Goal: Information Seeking & Learning: Understand process/instructions

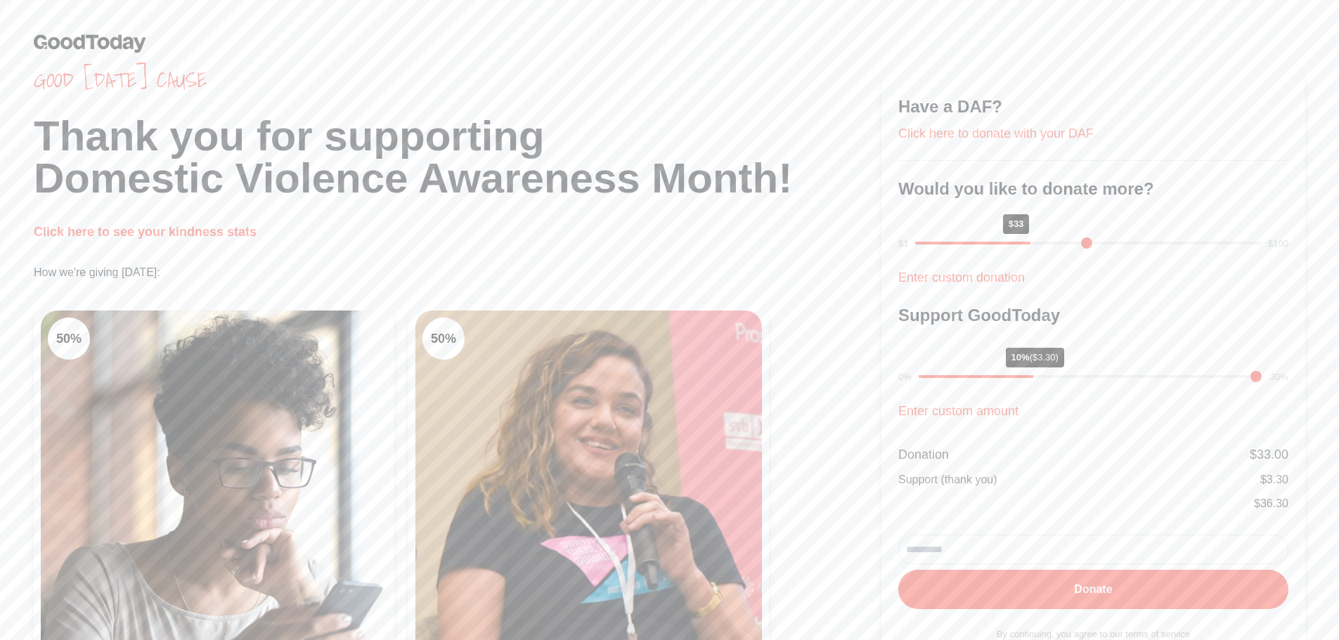
click at [829, 41] on link at bounding box center [669, 43] width 1271 height 19
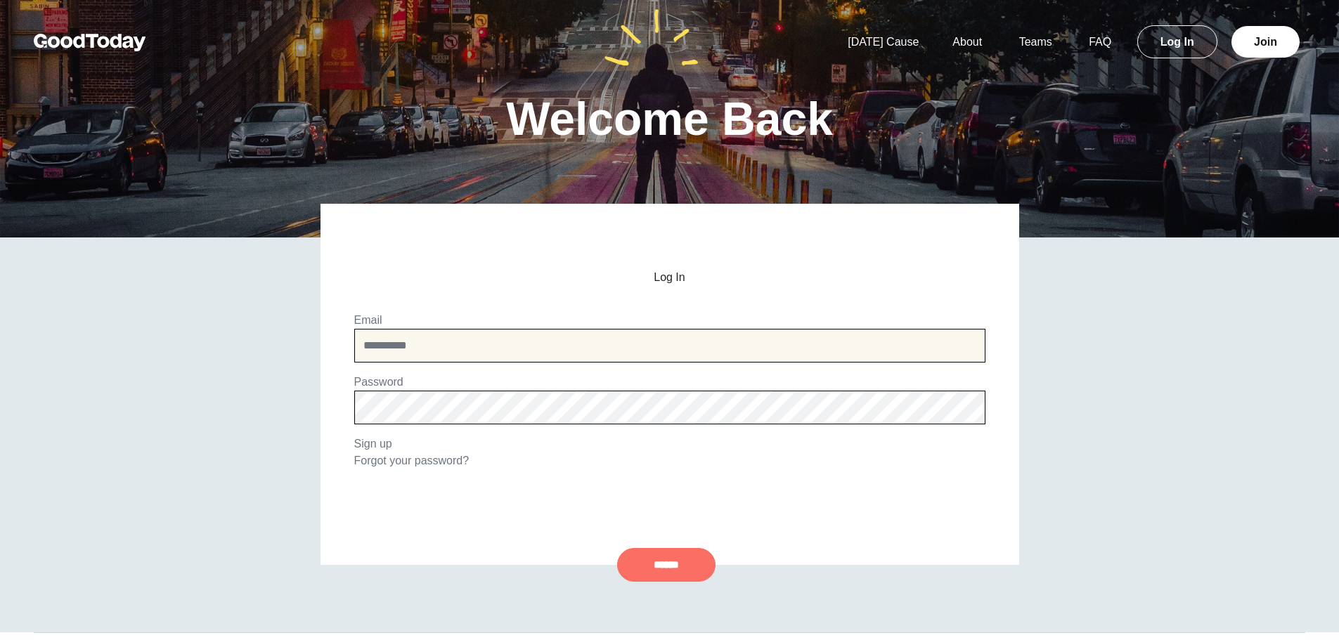
type input "**********"
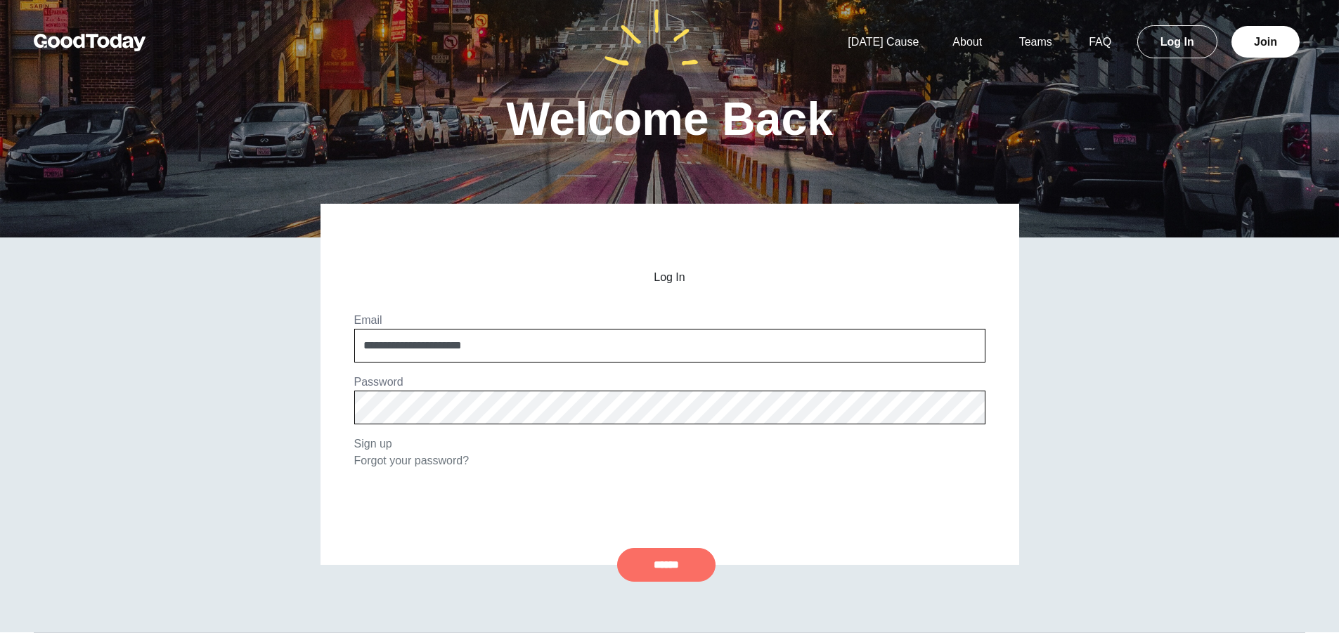
click at [681, 568] on input "******" at bounding box center [666, 565] width 98 height 34
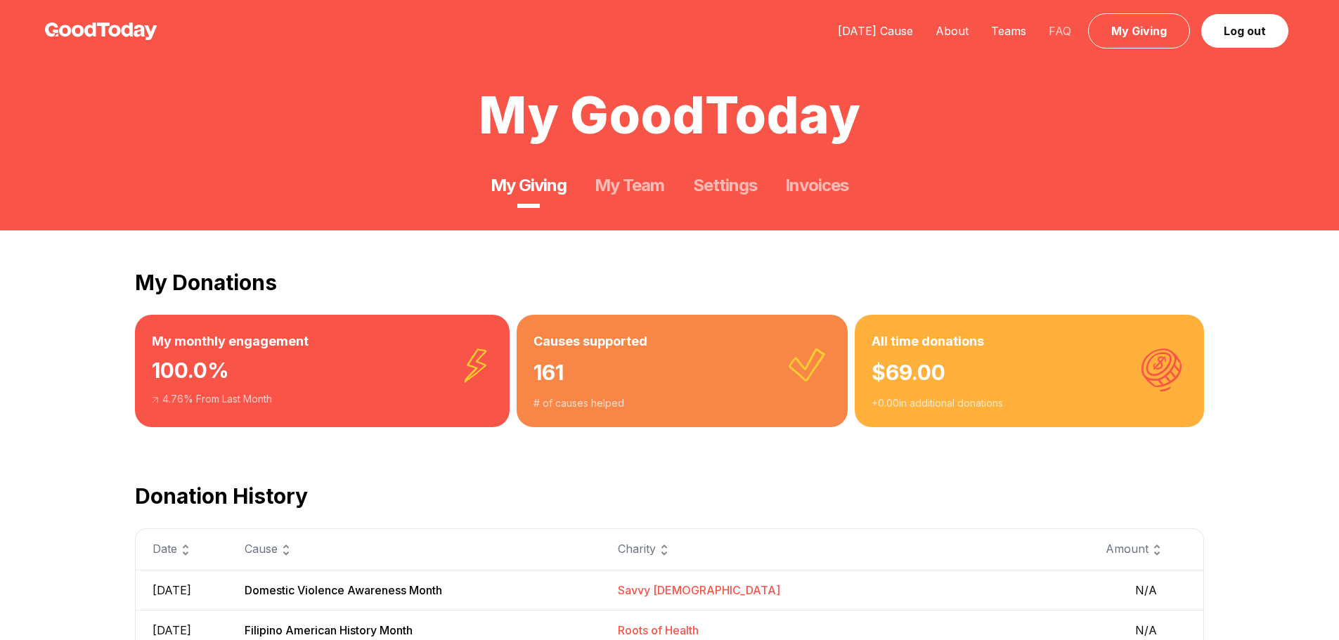
click at [1055, 33] on link "FAQ" at bounding box center [1059, 31] width 45 height 14
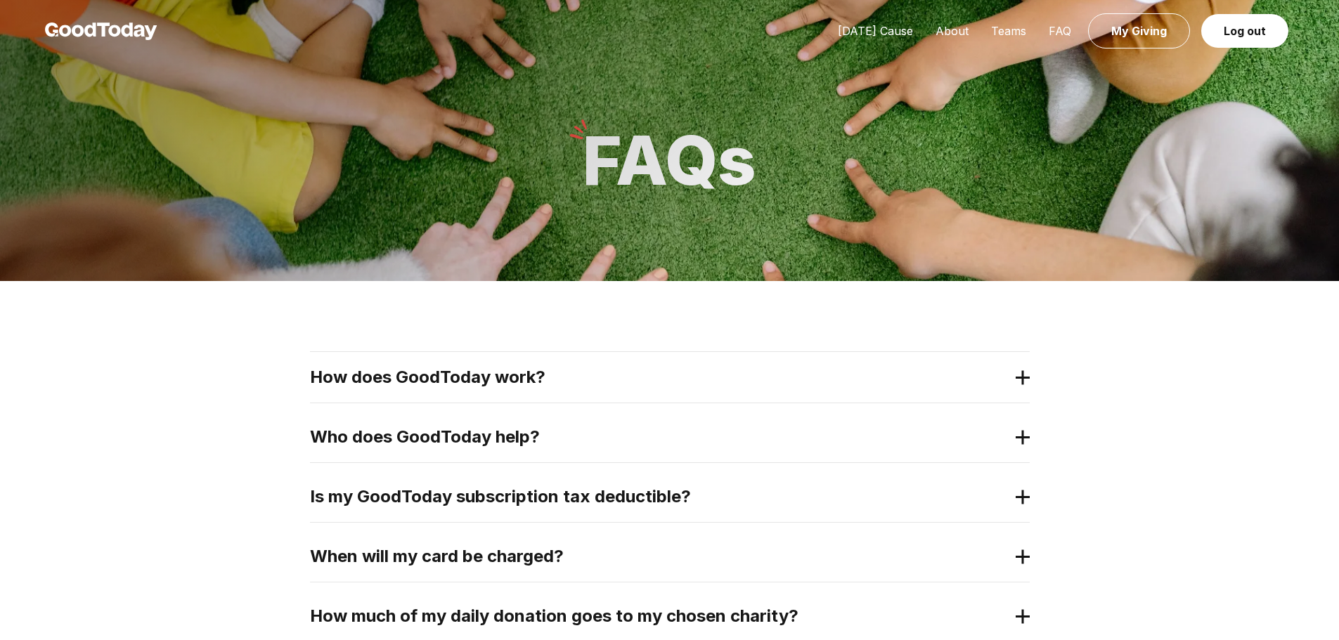
scroll to position [211, 0]
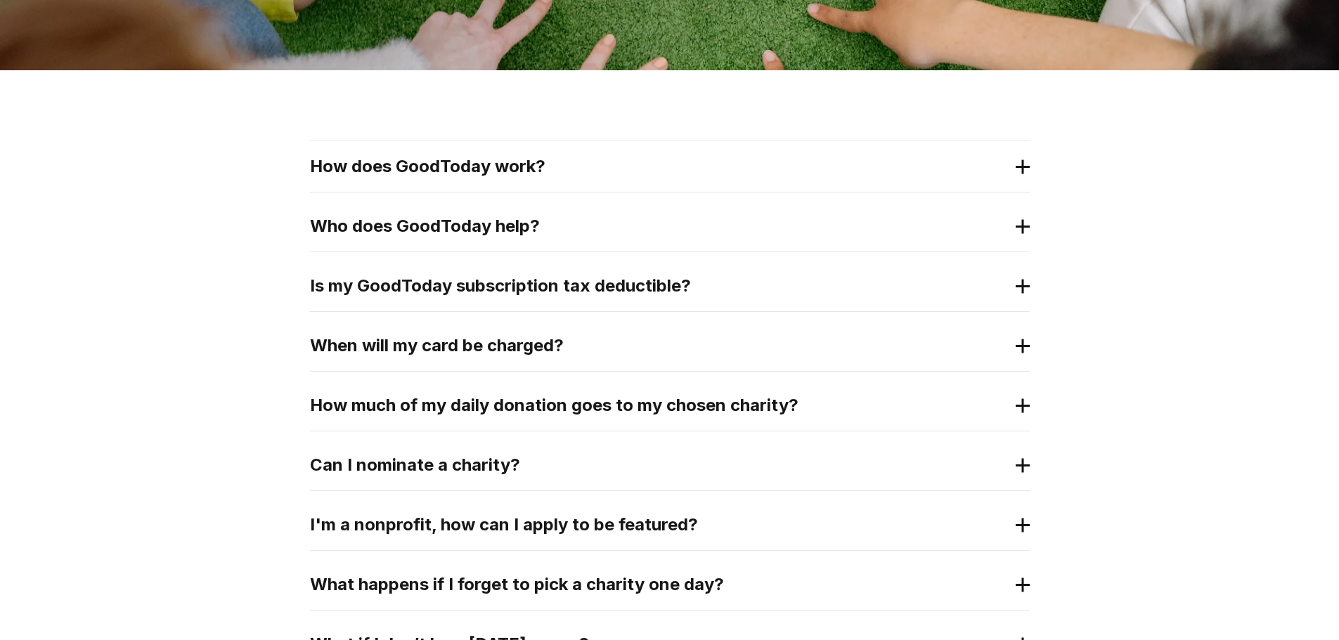
click at [932, 165] on h2 "How does GoodToday work?" at bounding box center [658, 166] width 697 height 22
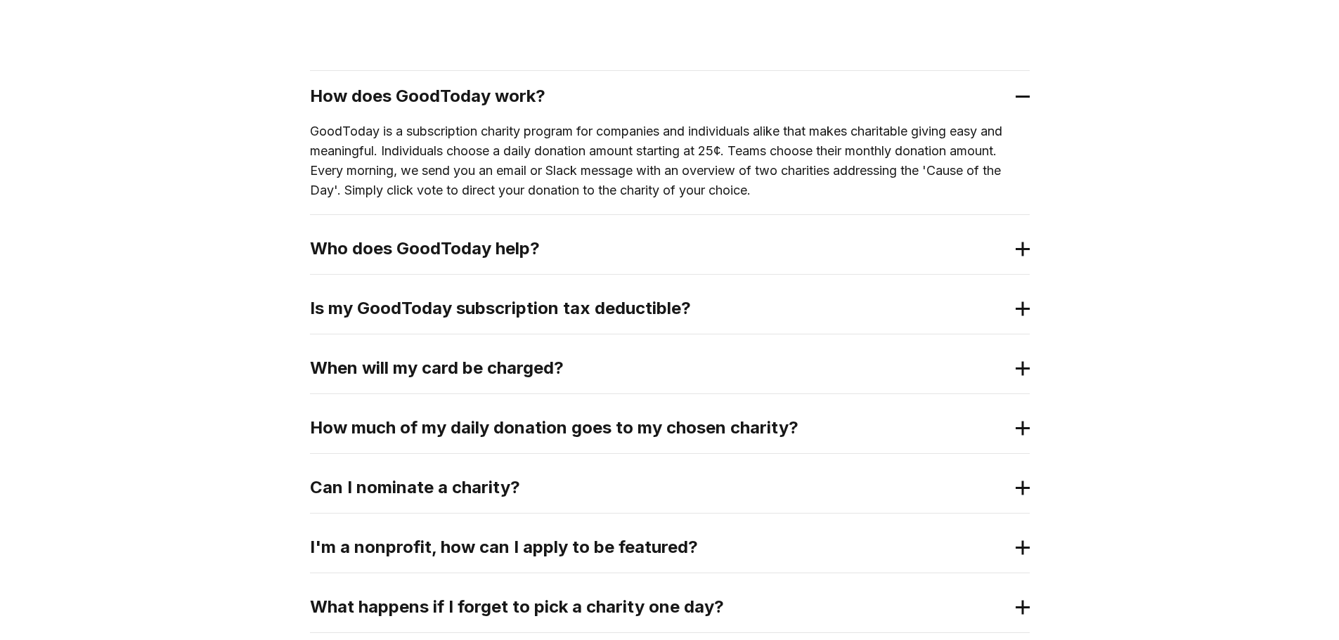
scroll to position [351, 0]
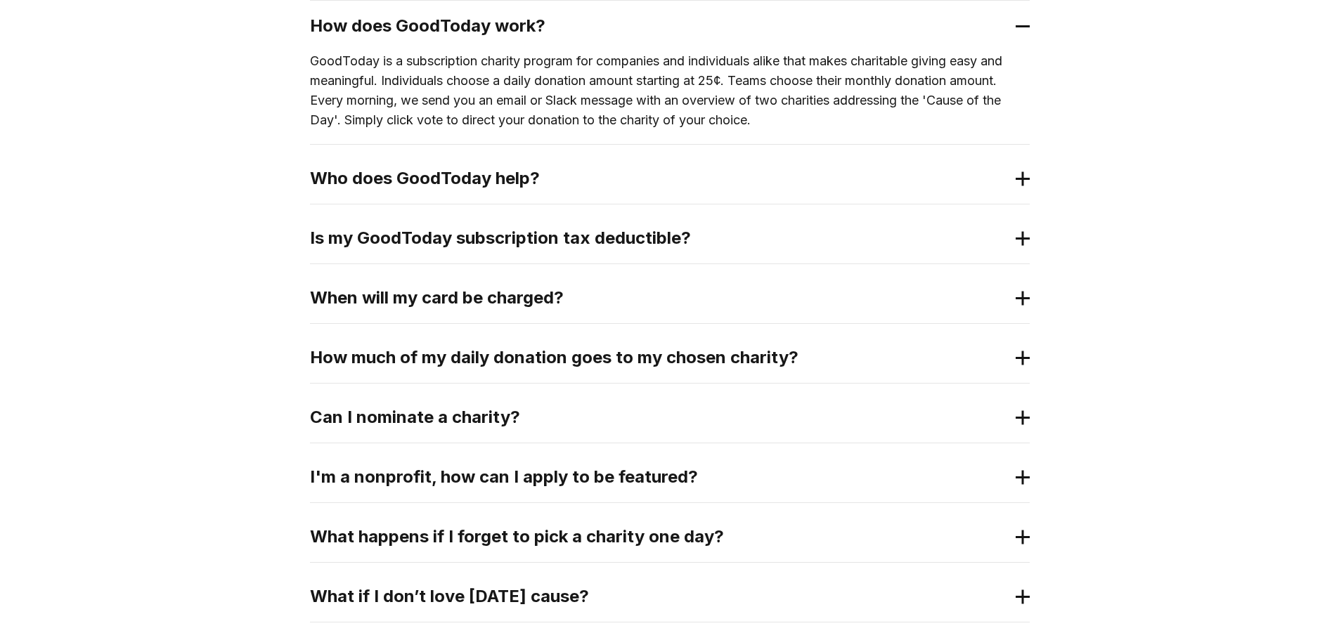
click at [1013, 245] on div "Is my GoodToday subscription tax deductible?" at bounding box center [670, 238] width 720 height 51
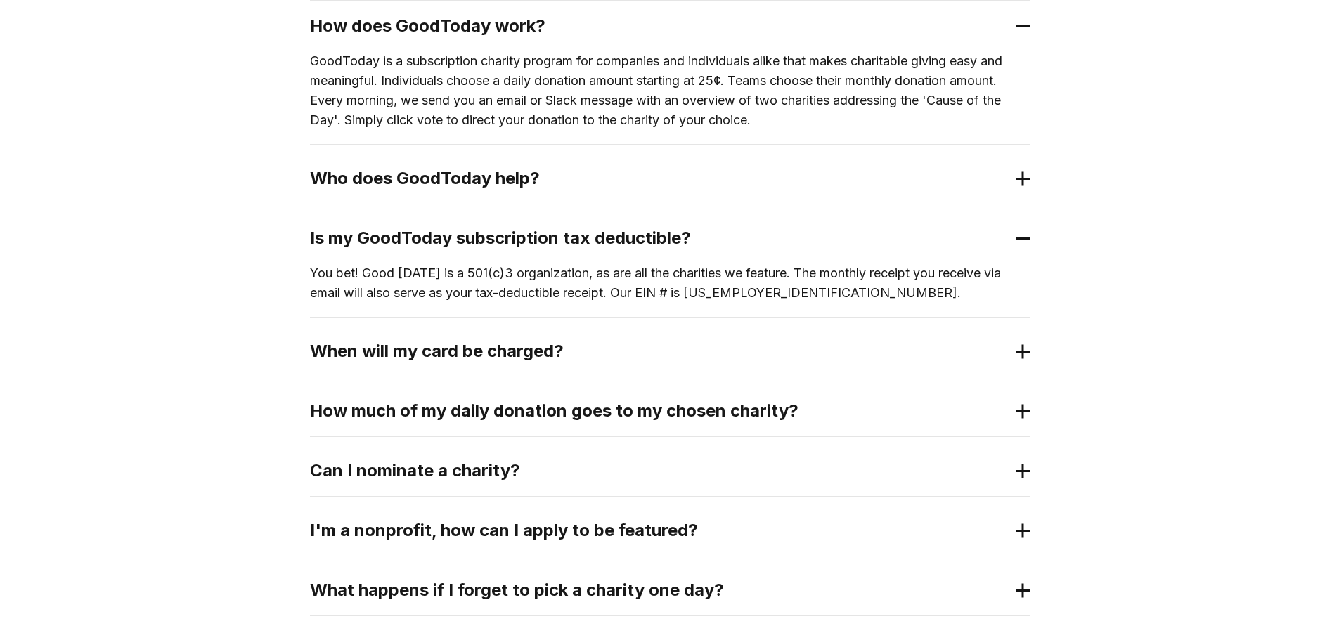
scroll to position [422, 0]
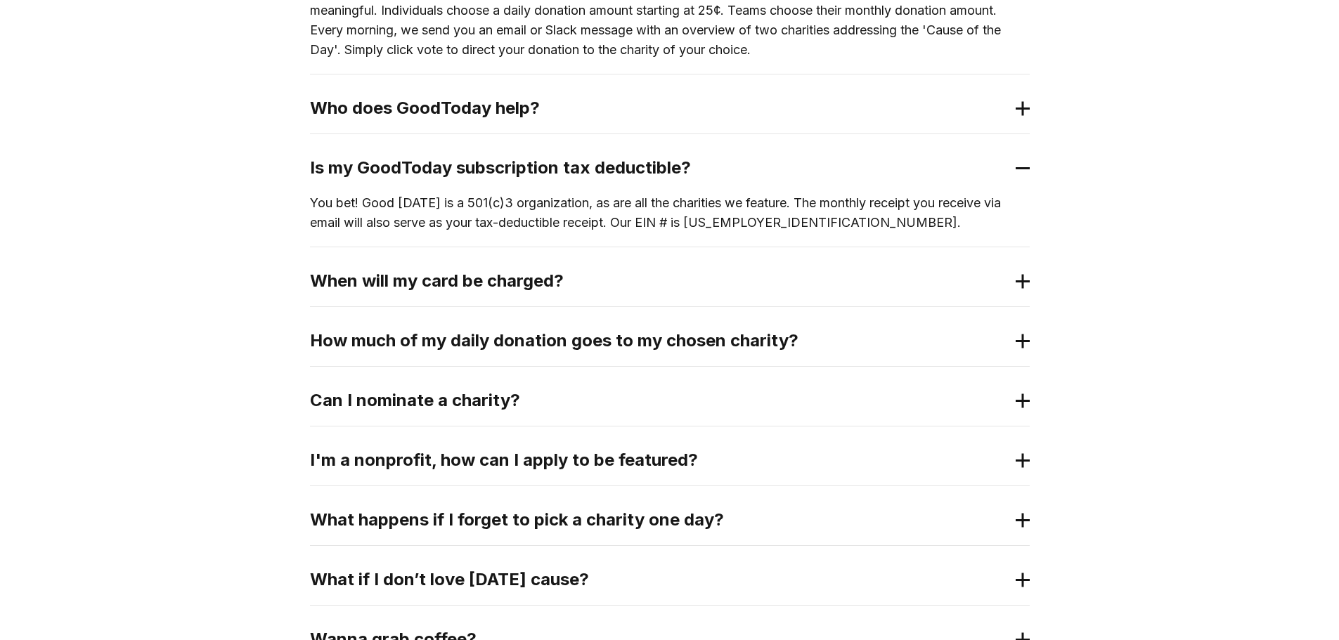
click at [996, 330] on h2 "How much of my daily donation goes to my chosen charity?" at bounding box center [658, 341] width 697 height 22
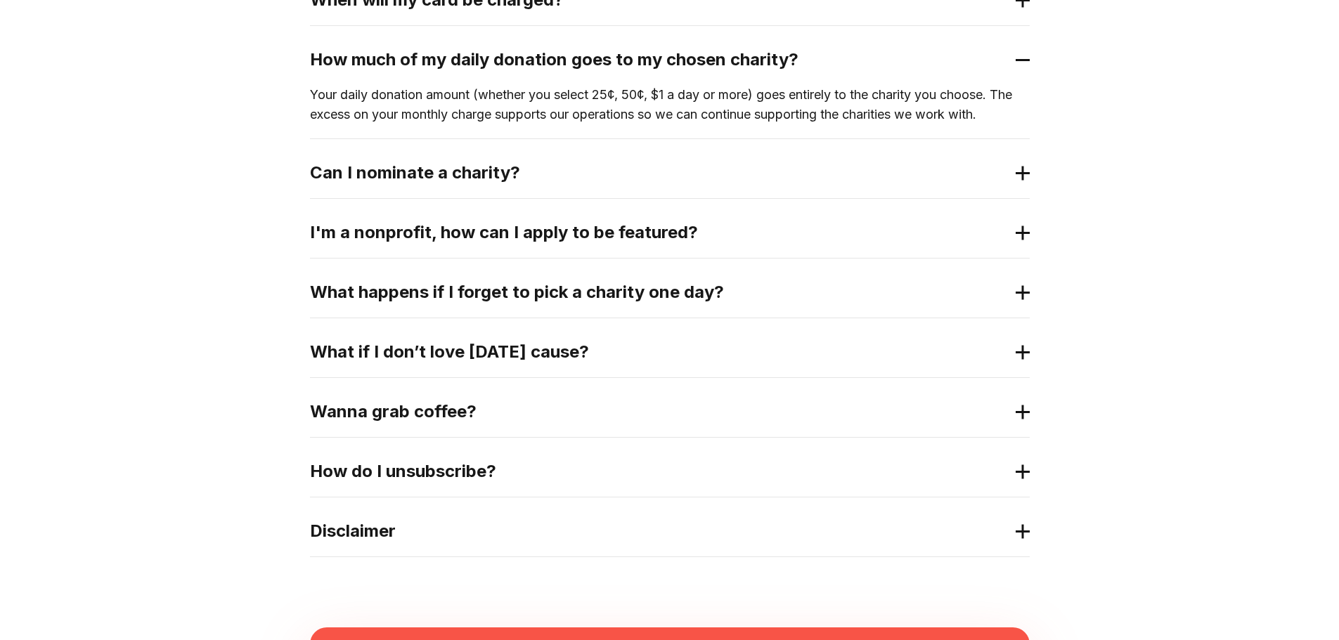
scroll to position [773, 0]
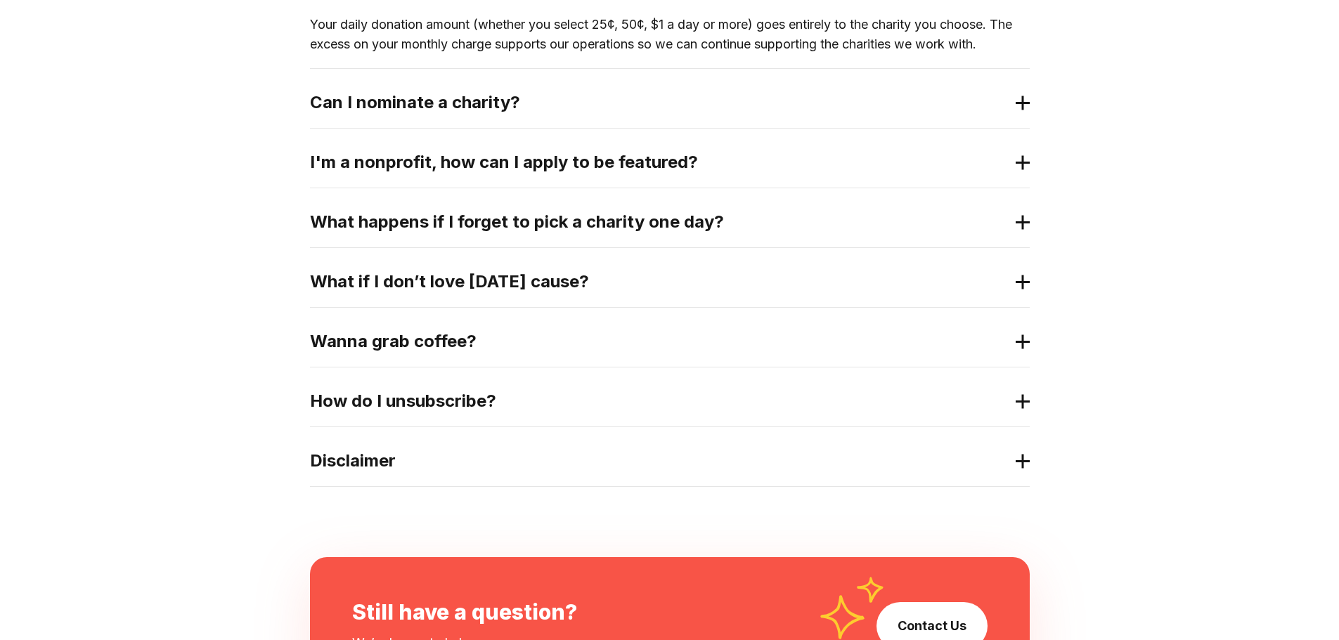
click at [975, 340] on h2 "Wanna grab coffee?" at bounding box center [658, 341] width 697 height 22
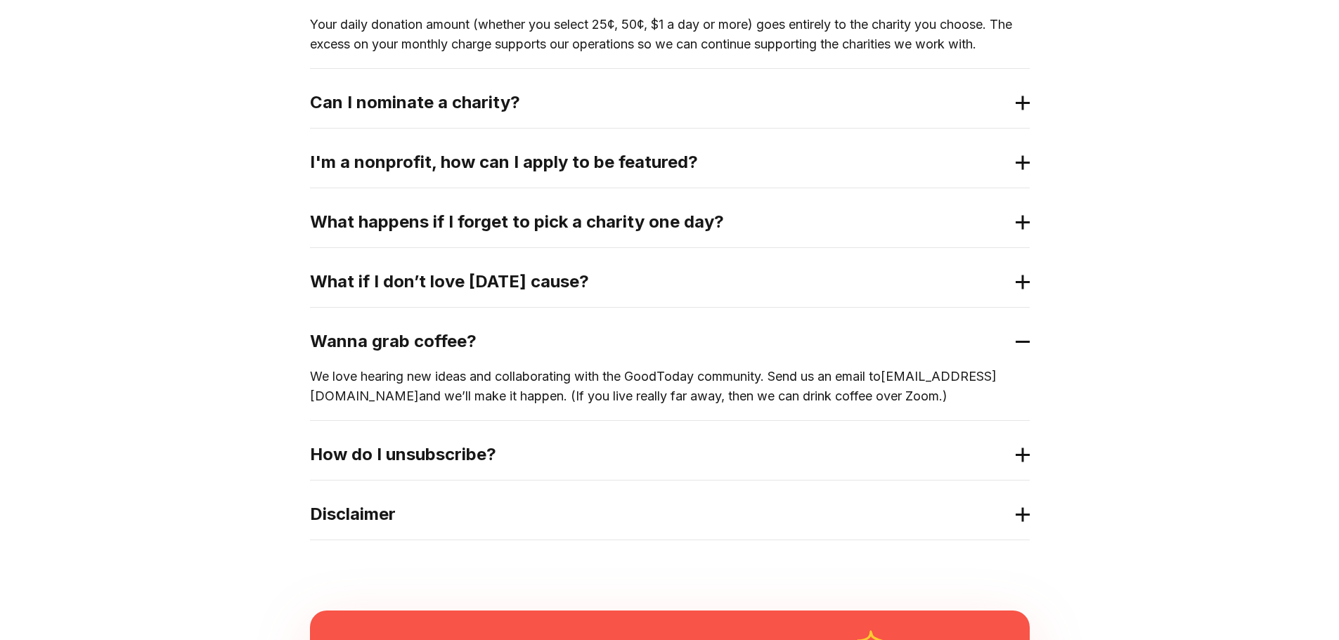
click at [1166, 284] on div "How does GoodToday work? GoodToday is a subscription charity program for compan…" at bounding box center [669, 59] width 1339 height 1103
click at [952, 446] on h2 "How do I unsubscribe?" at bounding box center [658, 454] width 697 height 22
